Goal: Complete application form

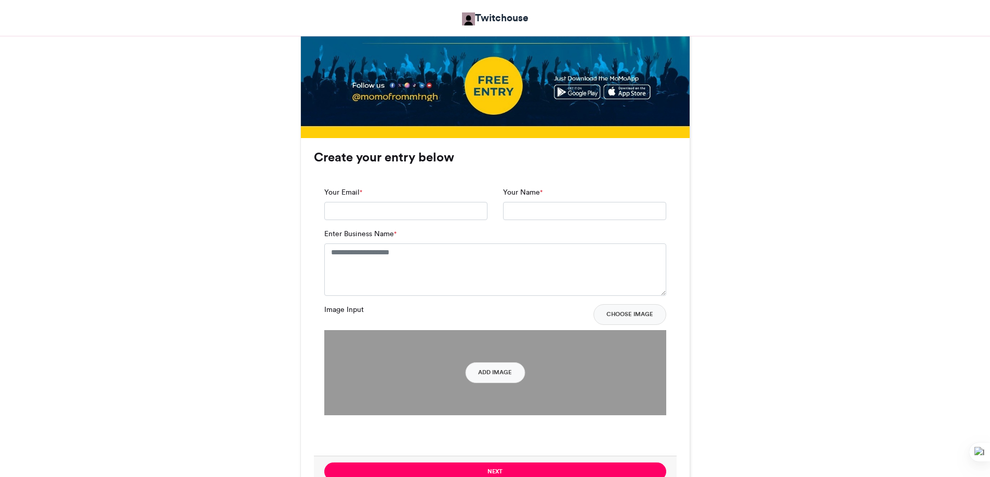
scroll to position [727, 0]
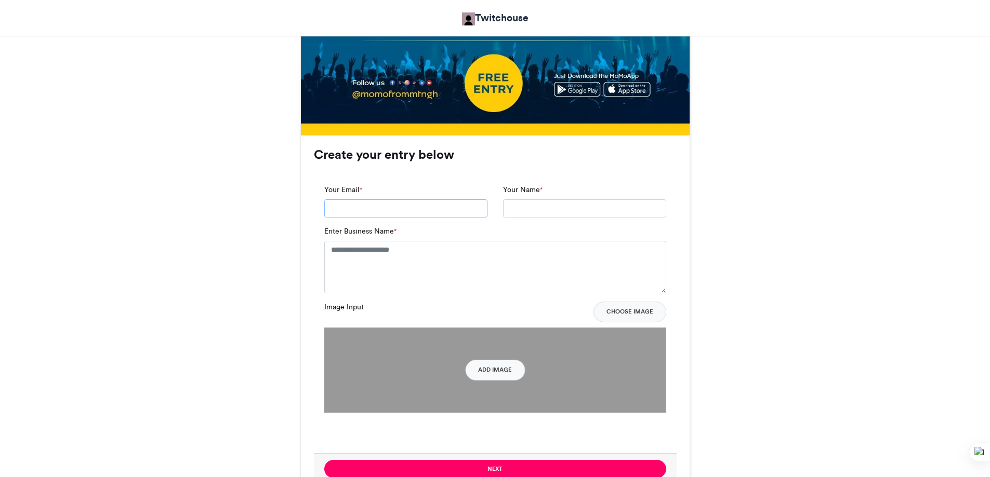
click at [348, 208] on input "Your Email *" at bounding box center [405, 209] width 163 height 19
type input "*"
type input "**********"
click at [534, 204] on input "Your Name *" at bounding box center [584, 209] width 163 height 19
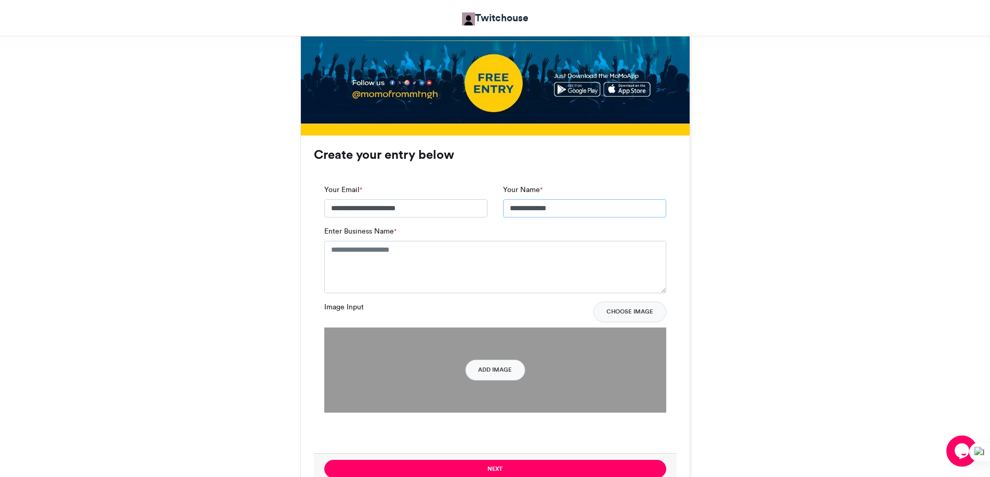
click at [537, 205] on input "**********" at bounding box center [584, 209] width 163 height 19
type input "**********"
click at [507, 255] on textarea "Enter Business Name *" at bounding box center [495, 267] width 342 height 52
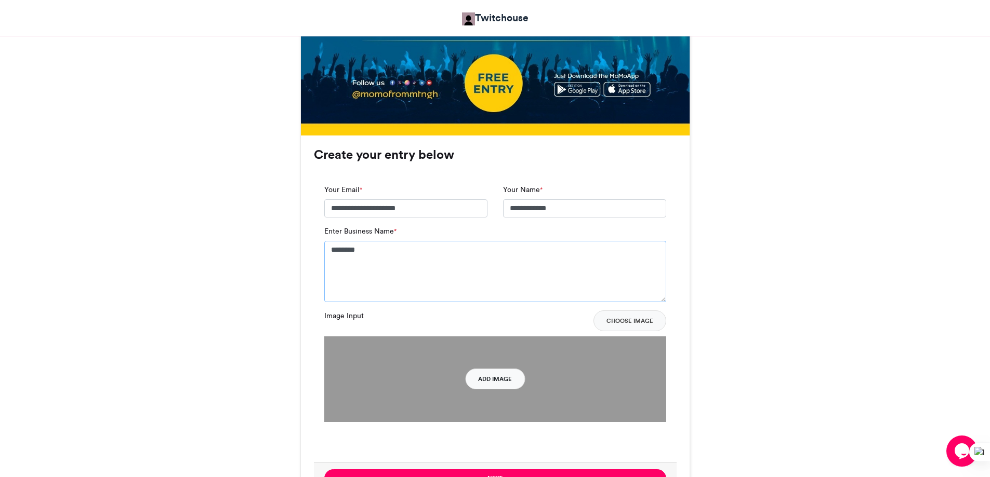
type textarea "********"
click at [487, 382] on button "Add Image" at bounding box center [495, 379] width 60 height 21
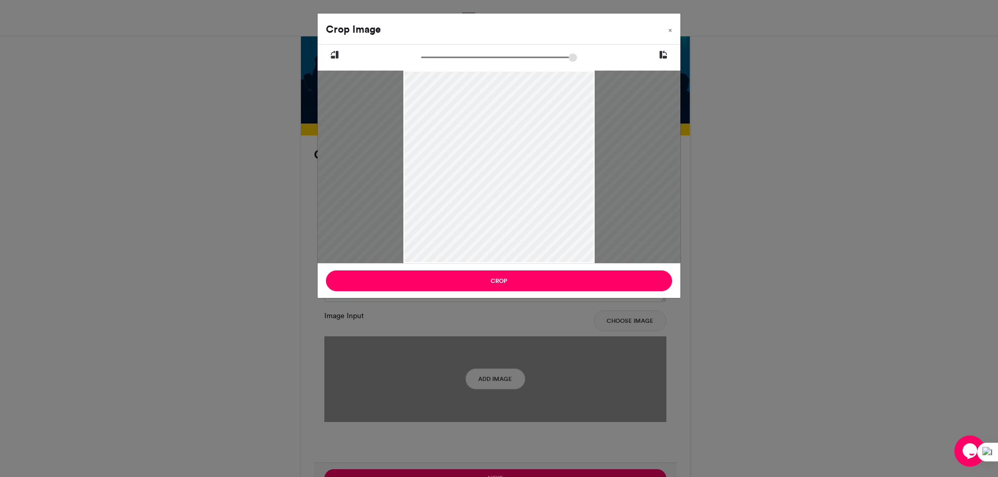
type input "******"
drag, startPoint x: 426, startPoint y: 56, endPoint x: 332, endPoint y: 49, distance: 94.3
click at [421, 52] on input "zoom" at bounding box center [499, 57] width 156 height 10
drag, startPoint x: 515, startPoint y: 143, endPoint x: 368, endPoint y: 151, distance: 146.7
click at [369, 151] on div at bounding box center [353, 167] width 497 height 193
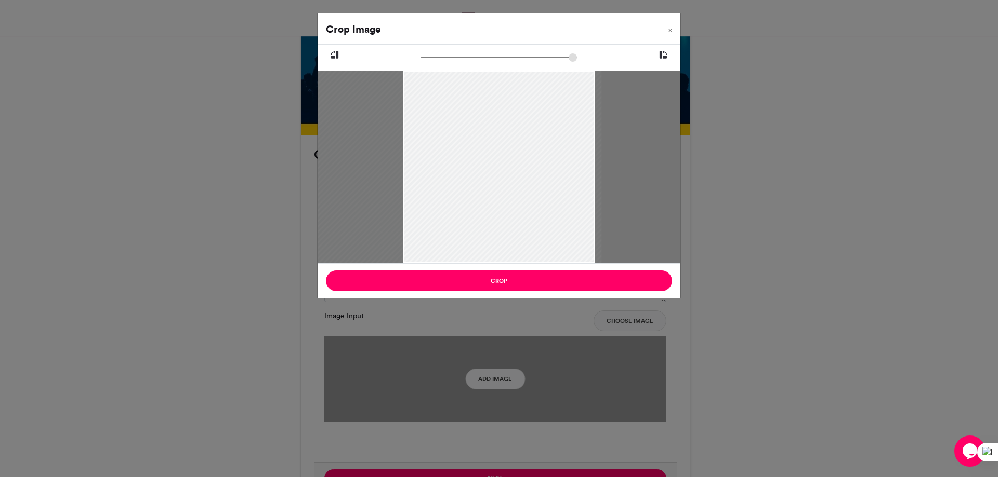
click at [663, 48] on icon at bounding box center [662, 55] width 9 height 14
drag, startPoint x: 456, startPoint y: 171, endPoint x: 587, endPoint y: 175, distance: 131.0
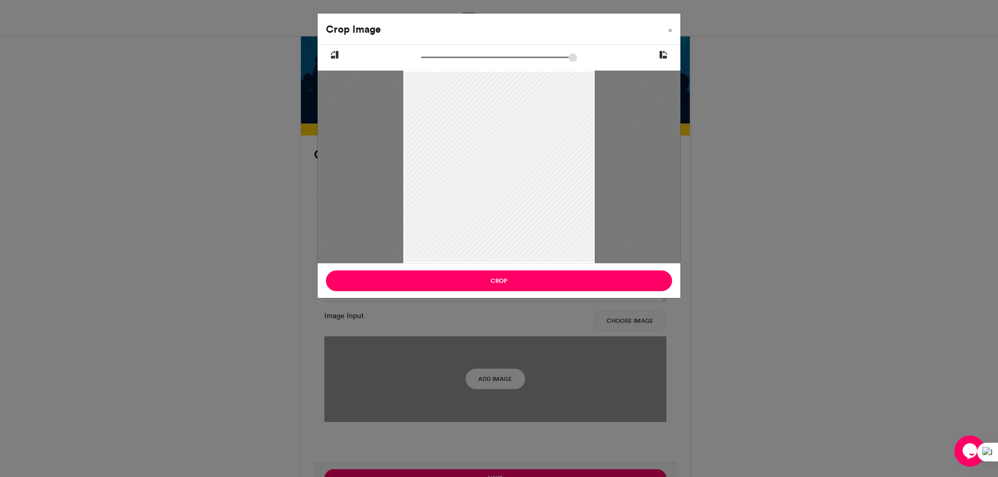
click at [587, 175] on div at bounding box center [472, 167] width 497 height 193
drag, startPoint x: 488, startPoint y: 178, endPoint x: 602, endPoint y: 178, distance: 113.8
click at [602, 178] on div at bounding box center [582, 167] width 497 height 193
drag, startPoint x: 496, startPoint y: 187, endPoint x: 444, endPoint y: 182, distance: 52.2
click at [444, 181] on div at bounding box center [577, 167] width 497 height 193
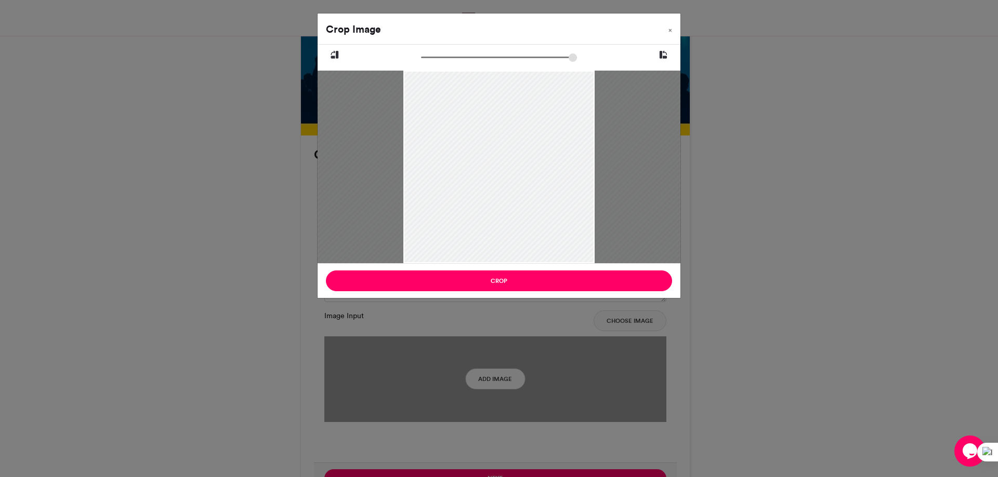
drag, startPoint x: 493, startPoint y: 185, endPoint x: 412, endPoint y: 183, distance: 81.6
click at [412, 183] on div at bounding box center [467, 167] width 497 height 193
drag, startPoint x: 468, startPoint y: 174, endPoint x: 432, endPoint y: 174, distance: 35.9
click at [432, 174] on div at bounding box center [448, 167] width 497 height 193
drag, startPoint x: 475, startPoint y: 193, endPoint x: 506, endPoint y: 198, distance: 31.0
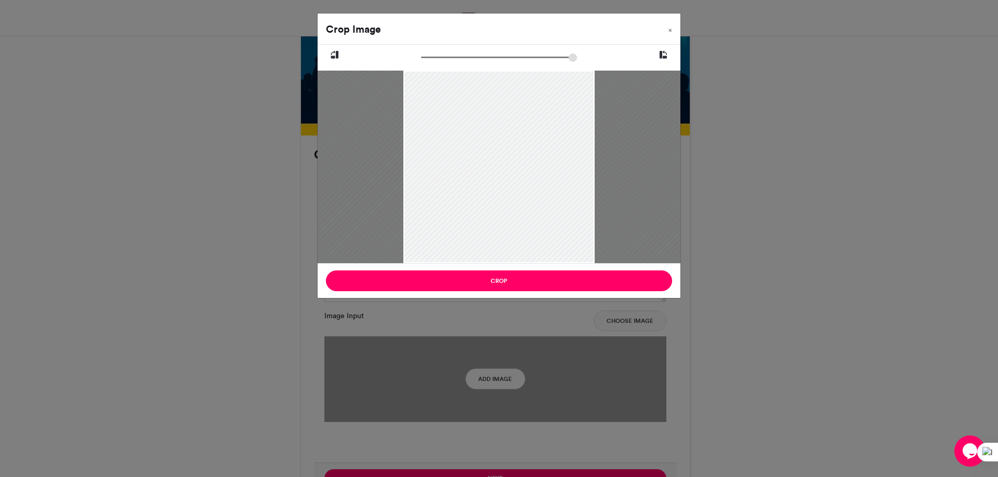
click at [506, 198] on div at bounding box center [461, 167] width 497 height 193
drag, startPoint x: 447, startPoint y: 193, endPoint x: 474, endPoint y: 190, distance: 27.2
click at [475, 190] on div at bounding box center [489, 167] width 497 height 193
click at [672, 26] on button "×" at bounding box center [670, 28] width 20 height 29
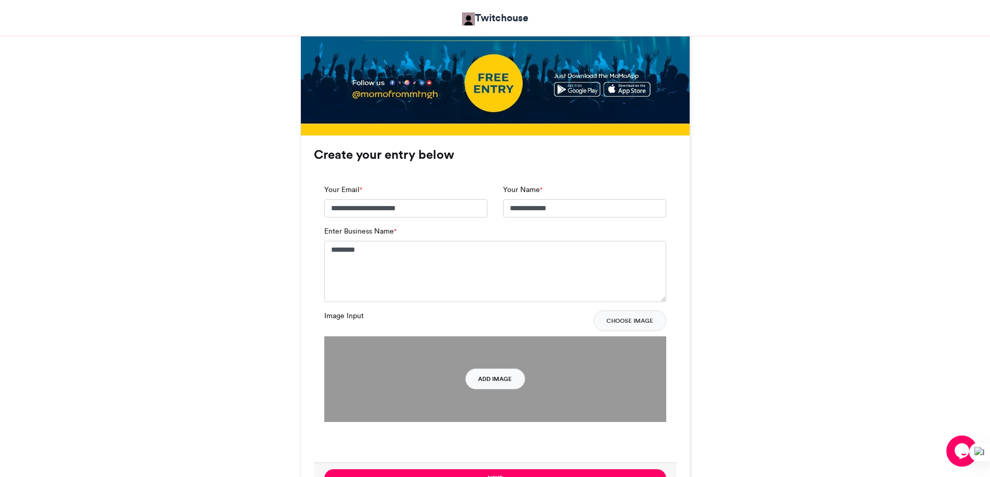
click at [494, 380] on button "Add Image" at bounding box center [495, 379] width 60 height 21
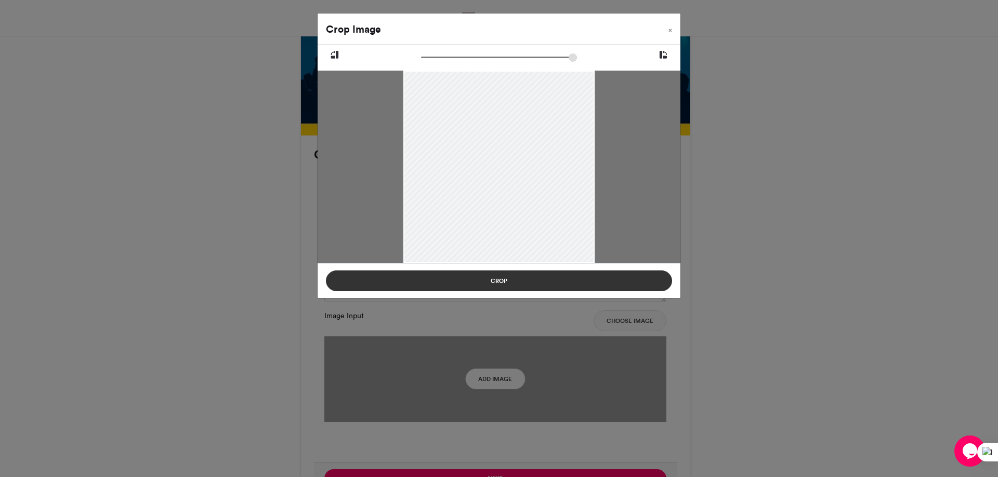
click at [505, 278] on button "Crop" at bounding box center [499, 281] width 346 height 21
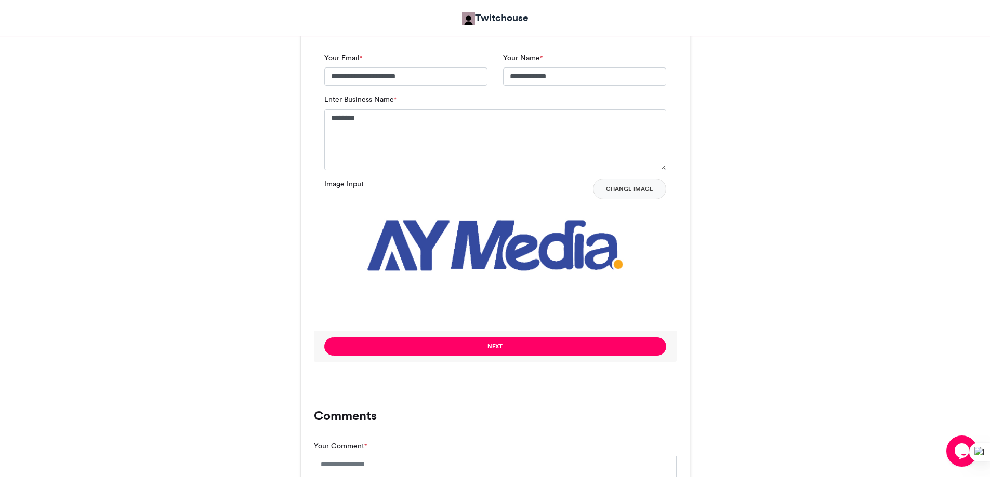
scroll to position [883, 0]
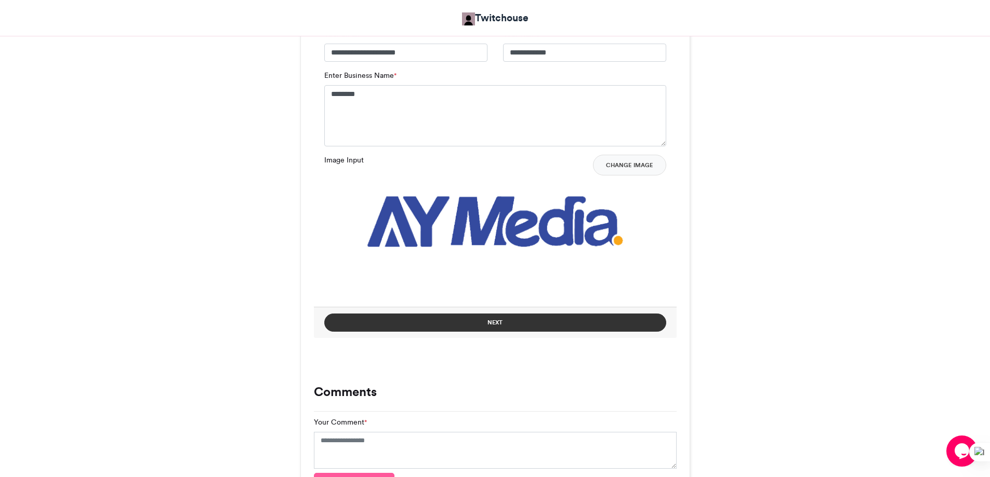
click at [473, 321] on button "Next" at bounding box center [495, 323] width 342 height 18
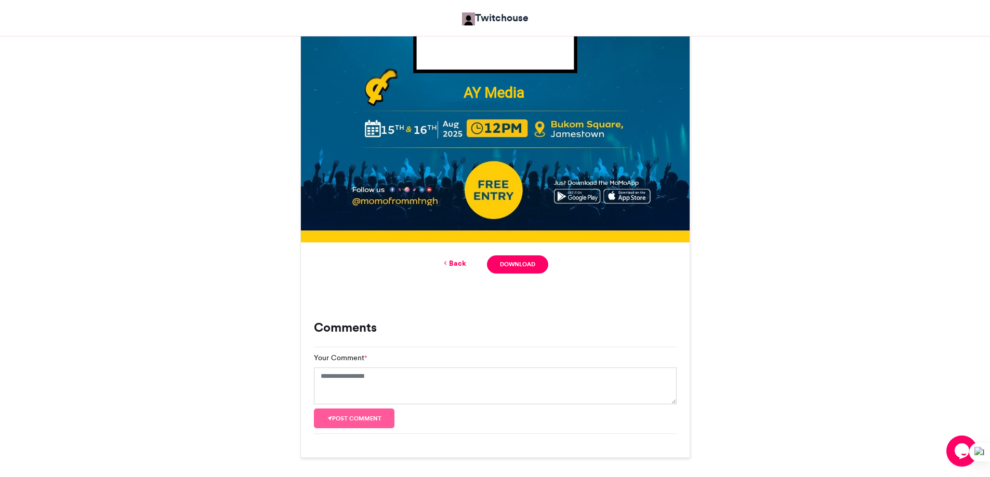
scroll to position [630, 0]
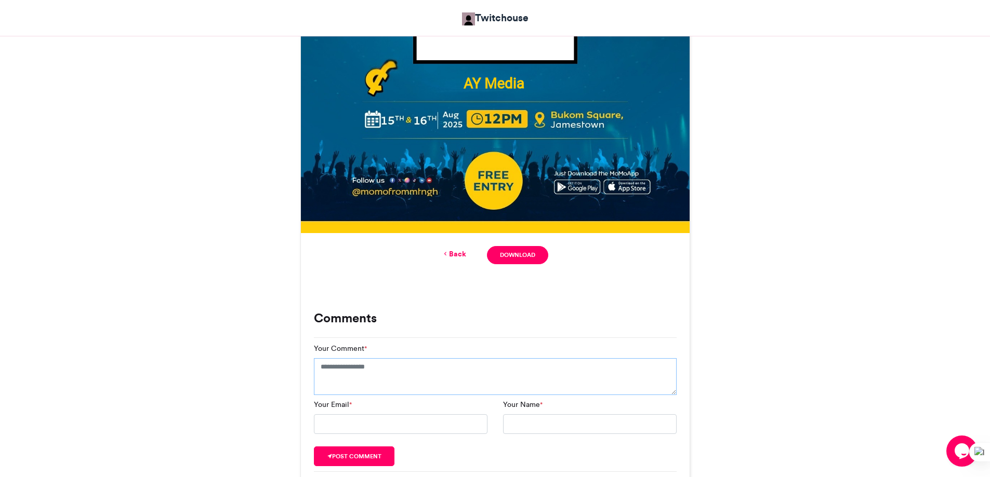
click at [369, 366] on textarea "Your Comment *" at bounding box center [495, 377] width 363 height 37
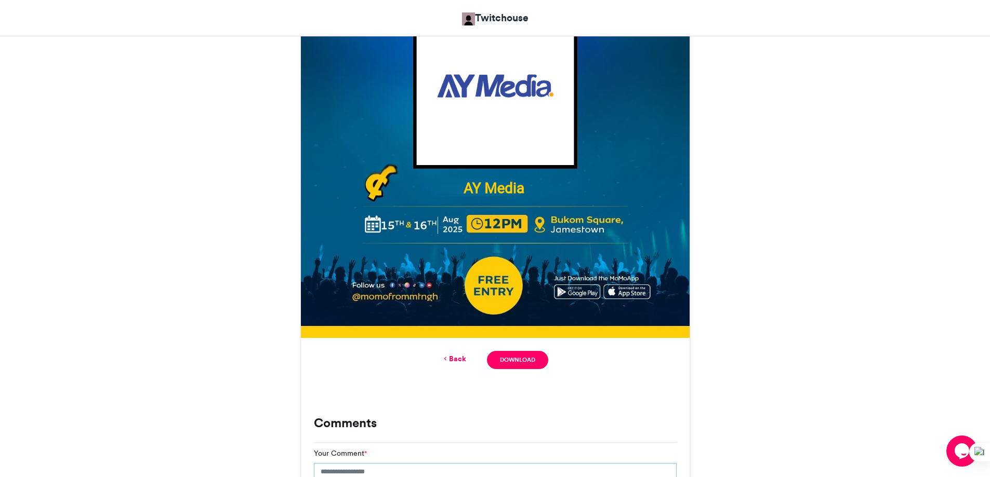
scroll to position [526, 0]
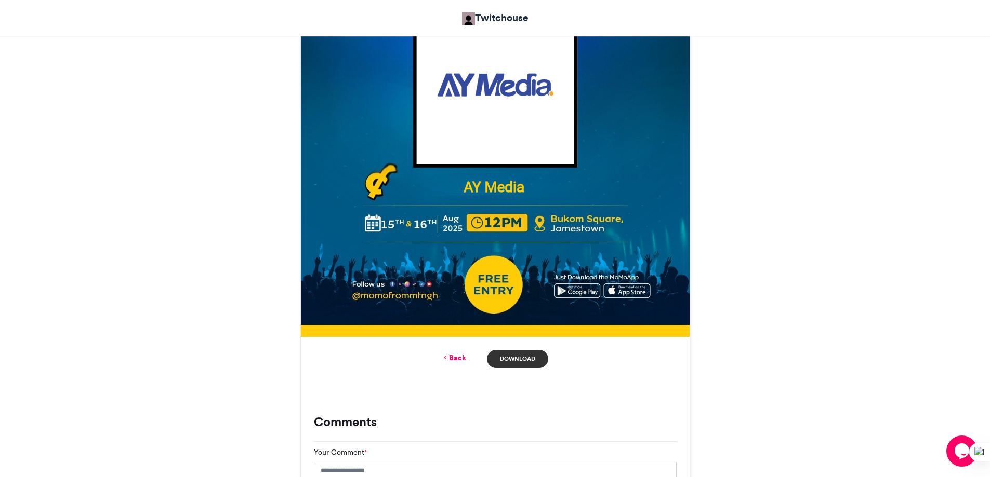
click at [522, 360] on link "Download" at bounding box center [517, 359] width 61 height 18
